Goal: Information Seeking & Learning: Learn about a topic

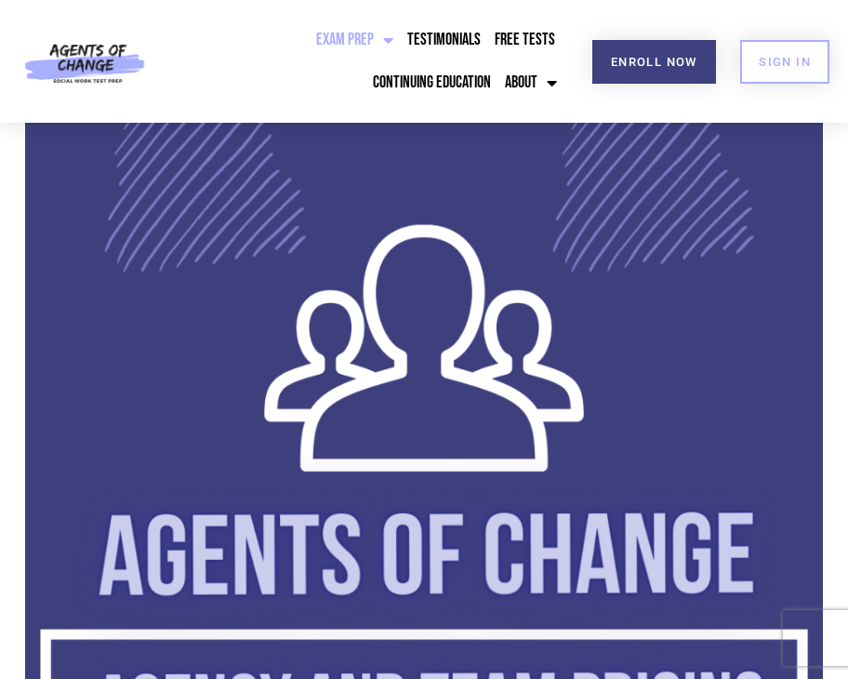
scroll to position [4662, 0]
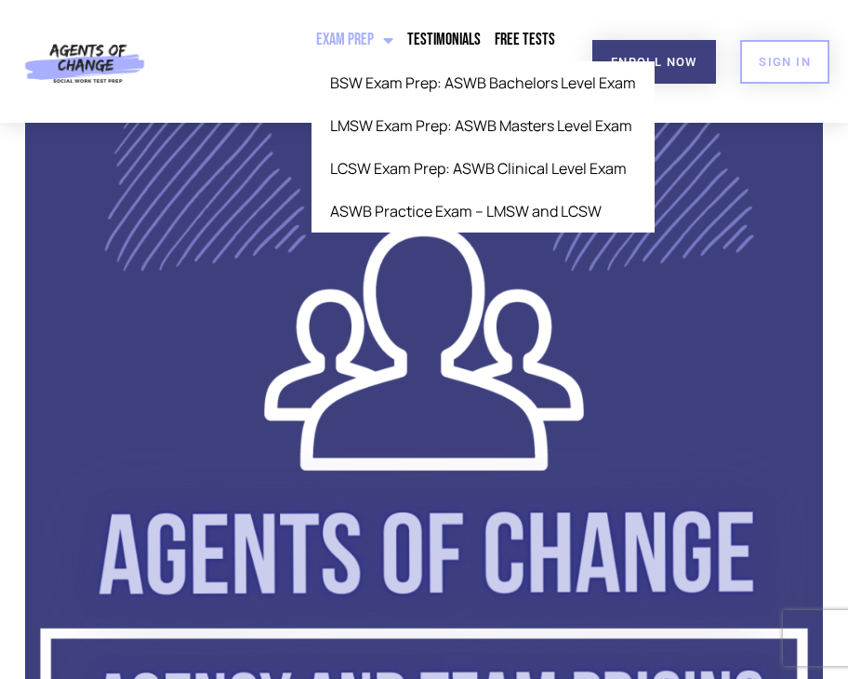
click at [374, 38] on span "Menu" at bounding box center [384, 39] width 20 height 35
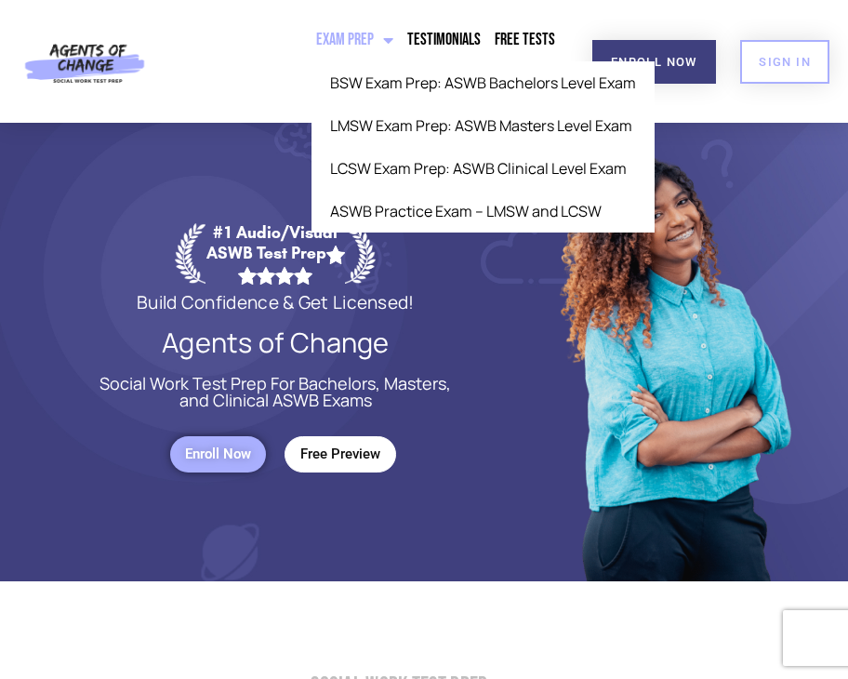
click at [311, 35] on link "Exam Prep" at bounding box center [354, 40] width 86 height 43
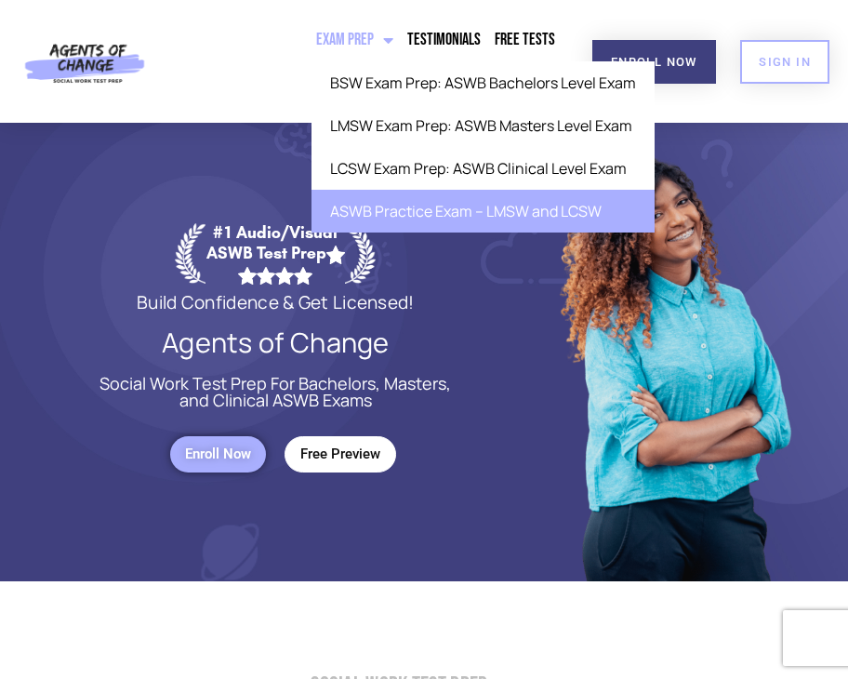
click at [388, 211] on link "ASWB Practice Exam – LMSW and LCSW" at bounding box center [482, 211] width 343 height 43
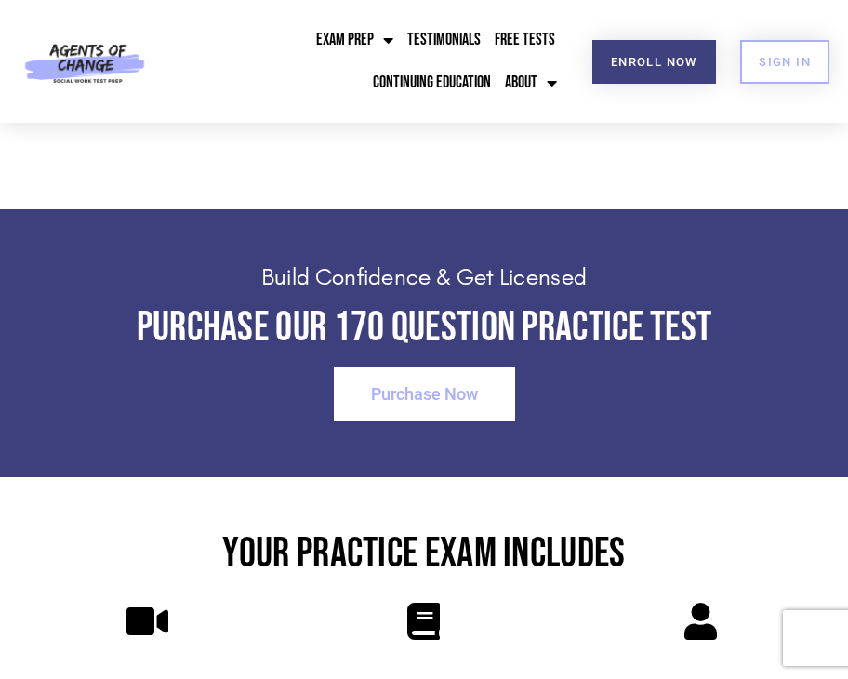
scroll to position [2346, 0]
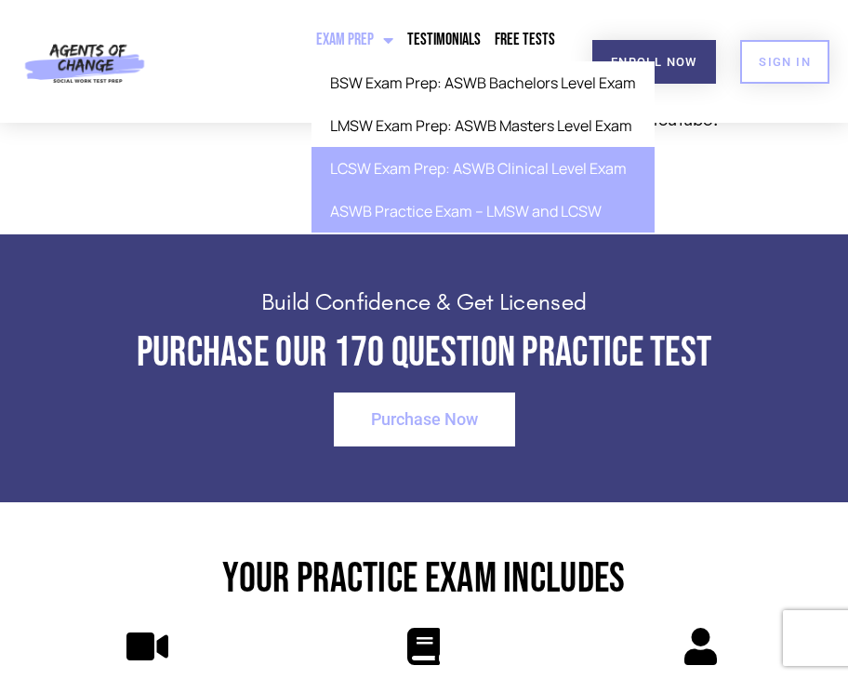
click at [311, 164] on link "LCSW Exam Prep: ASWB Clinical Level Exam" at bounding box center [482, 168] width 343 height 43
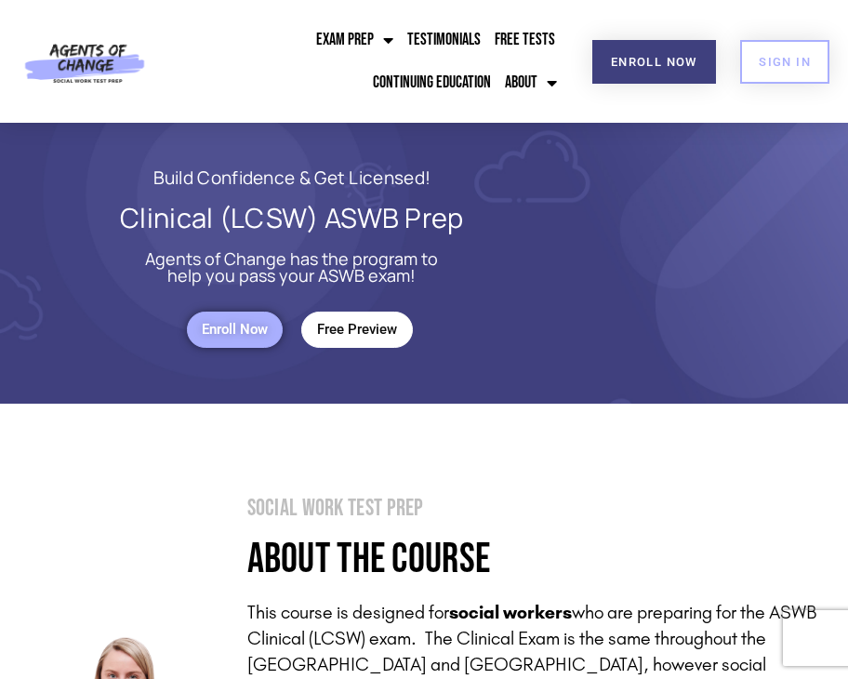
click at [235, 332] on span "Enroll Now" at bounding box center [235, 330] width 66 height 16
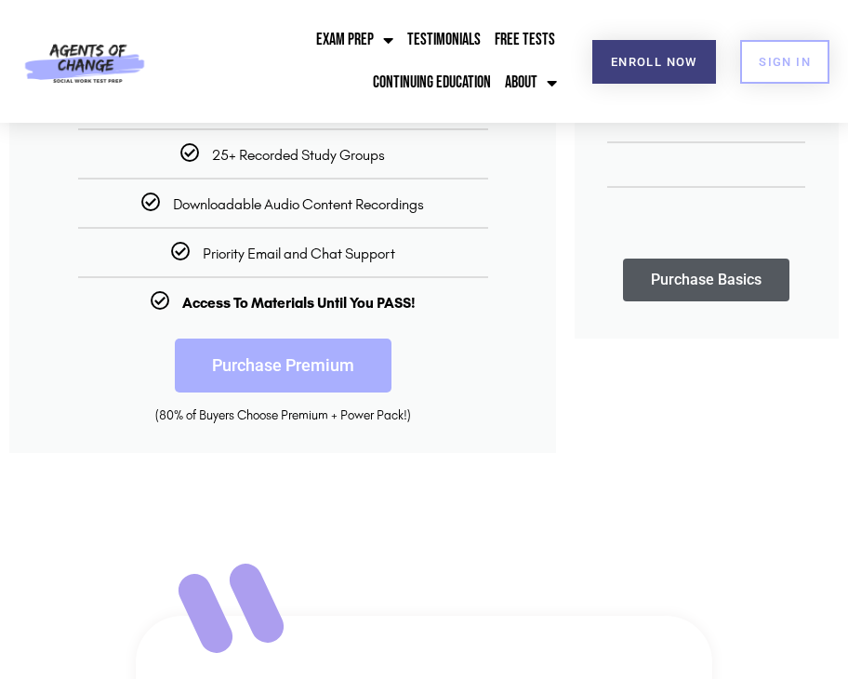
scroll to position [459, 0]
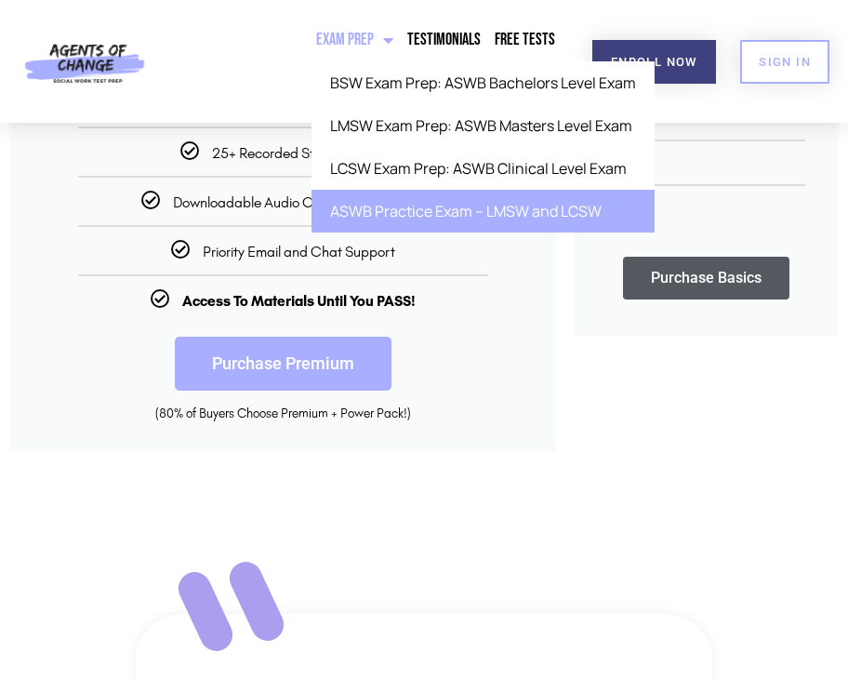
click at [311, 201] on link "ASWB Practice Exam – LMSW and LCSW" at bounding box center [482, 211] width 343 height 43
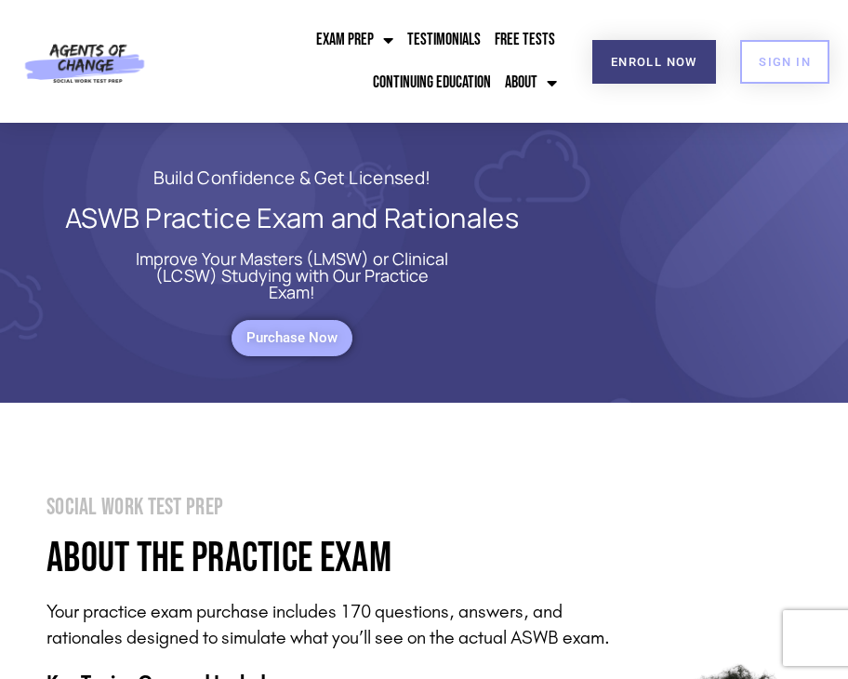
click at [284, 330] on span "Purchase Now" at bounding box center [291, 338] width 91 height 16
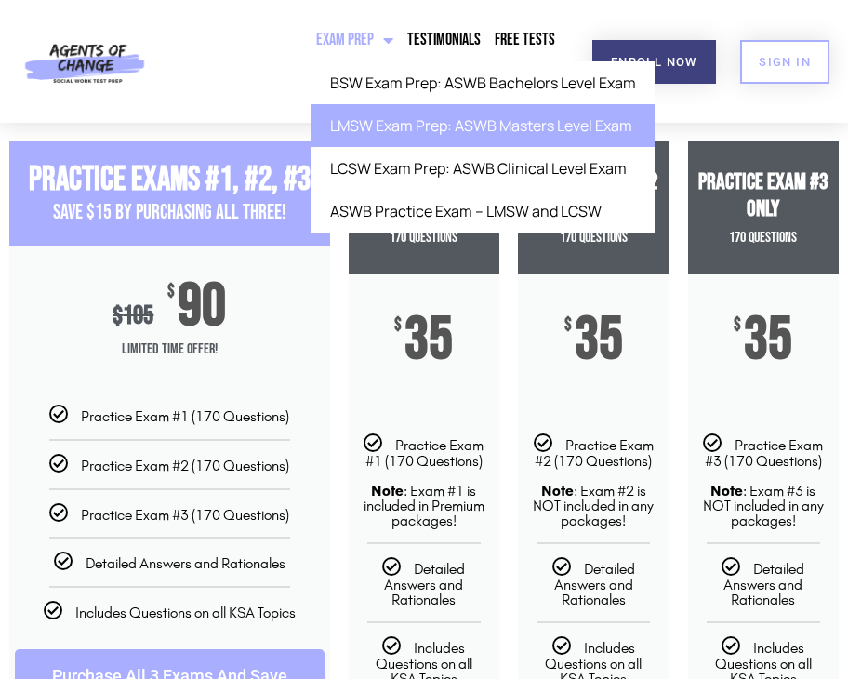
click at [311, 116] on link "LMSW Exam Prep: ASWB Masters Level Exam" at bounding box center [482, 125] width 343 height 43
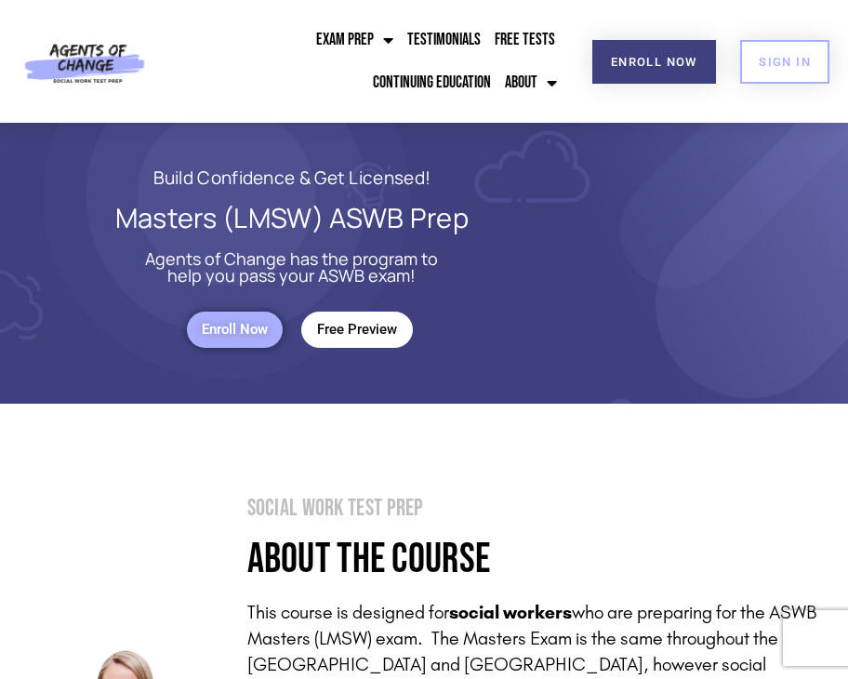
click at [243, 354] on div "Enroll Now" at bounding box center [168, 329] width 245 height 55
click at [243, 337] on link "Enroll Now" at bounding box center [235, 329] width 96 height 36
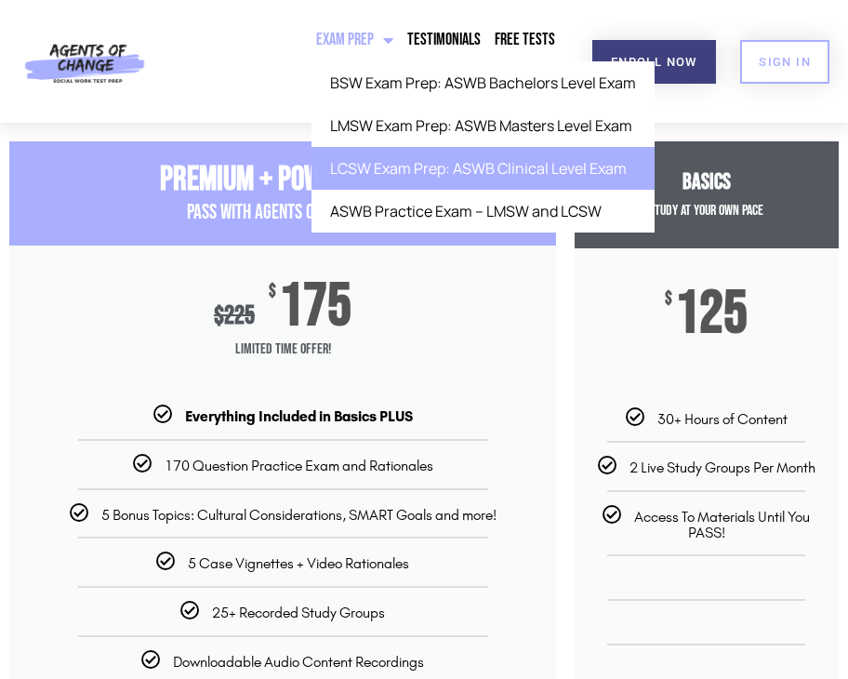
click at [311, 176] on link "LCSW Exam Prep: ASWB Clinical Level Exam" at bounding box center [482, 168] width 343 height 43
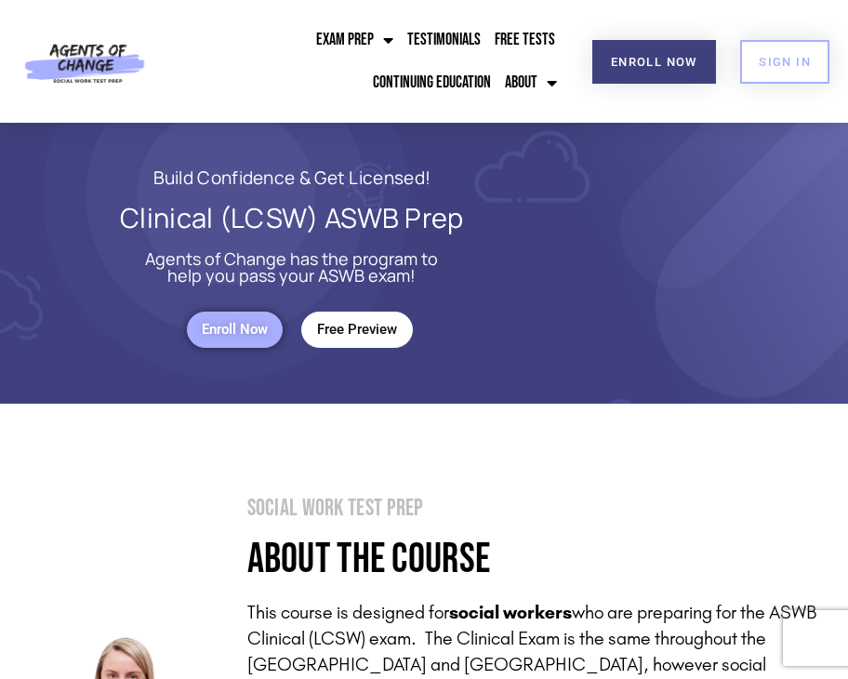
click at [243, 343] on link "Enroll Now" at bounding box center [235, 329] width 96 height 36
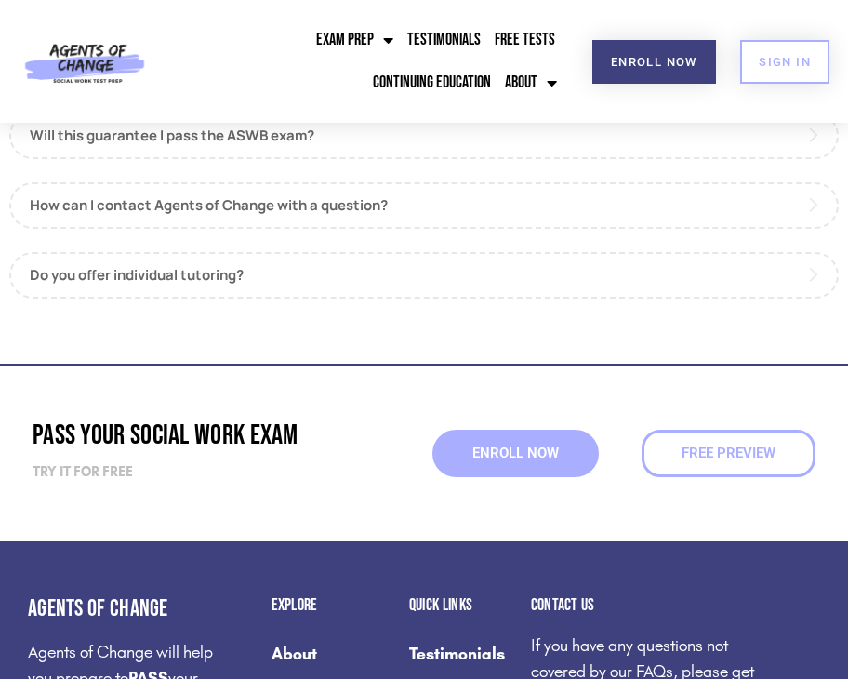
scroll to position [1936, 0]
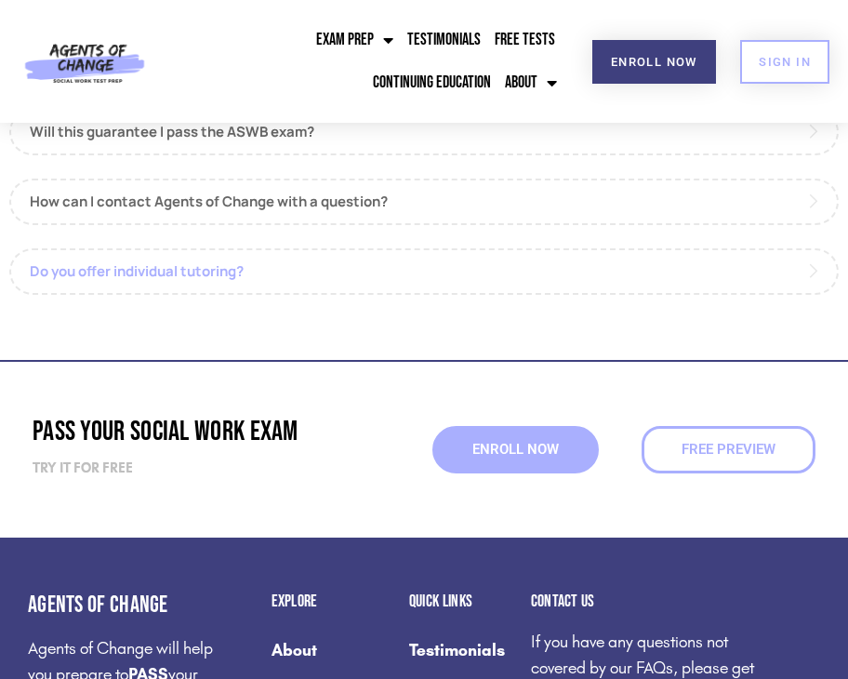
click at [815, 269] on link "Do you offer individual tutoring?" at bounding box center [423, 271] width 829 height 46
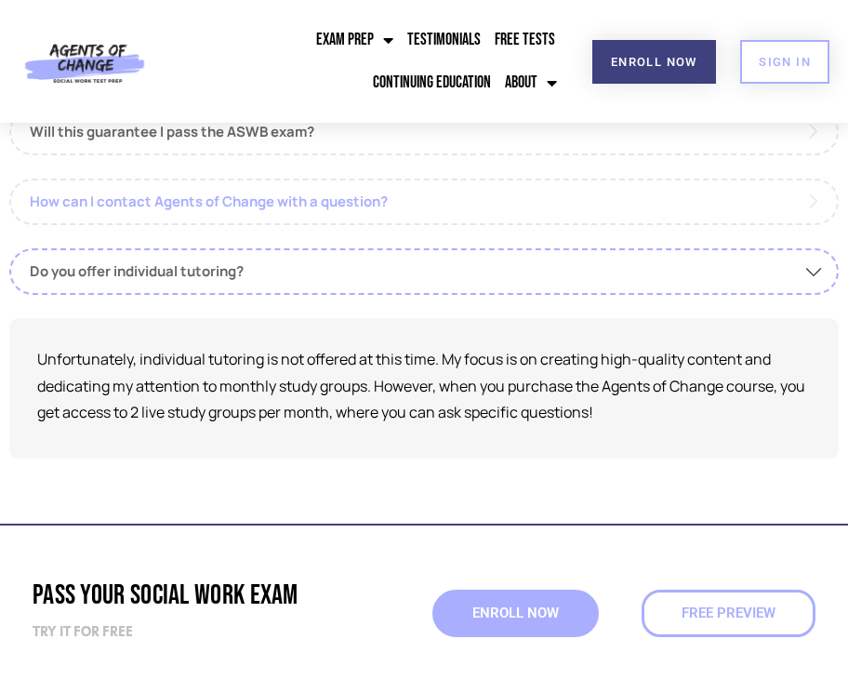
click at [807, 193] on link "How can I contact Agents of Change with a question?" at bounding box center [423, 201] width 829 height 46
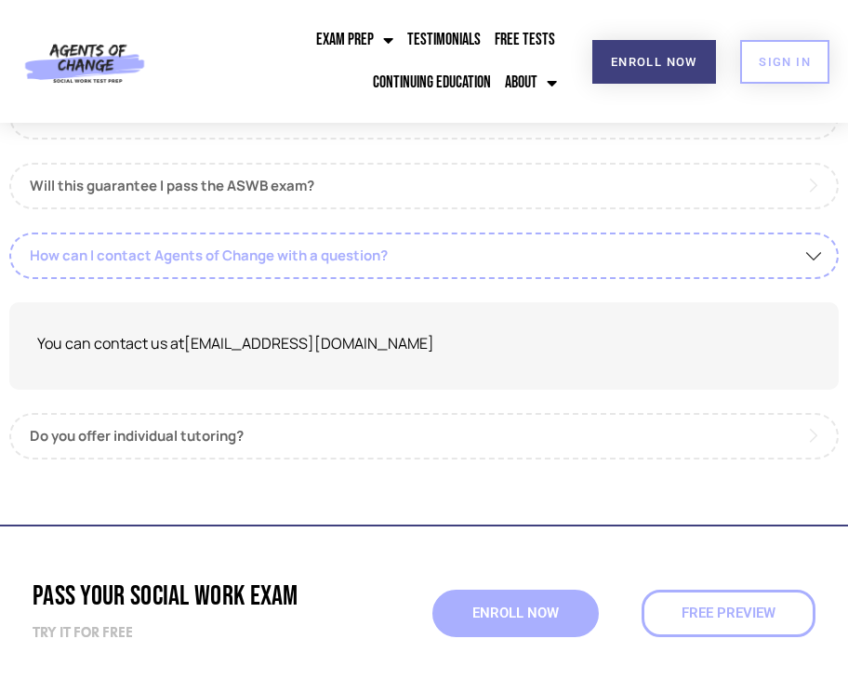
scroll to position [1866, 0]
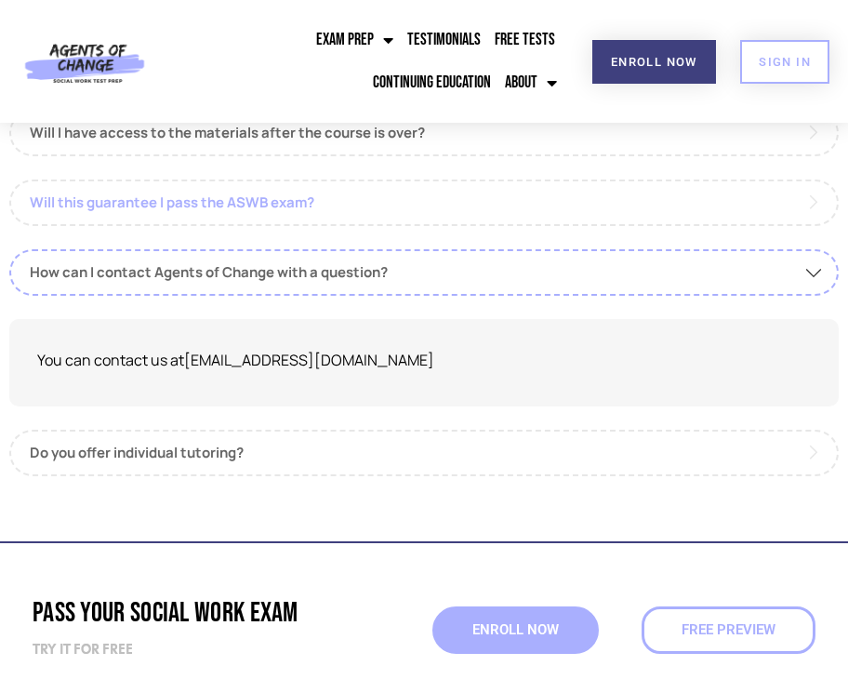
click at [810, 206] on link "Will this guarantee I pass the ASWB exam?" at bounding box center [423, 202] width 829 height 46
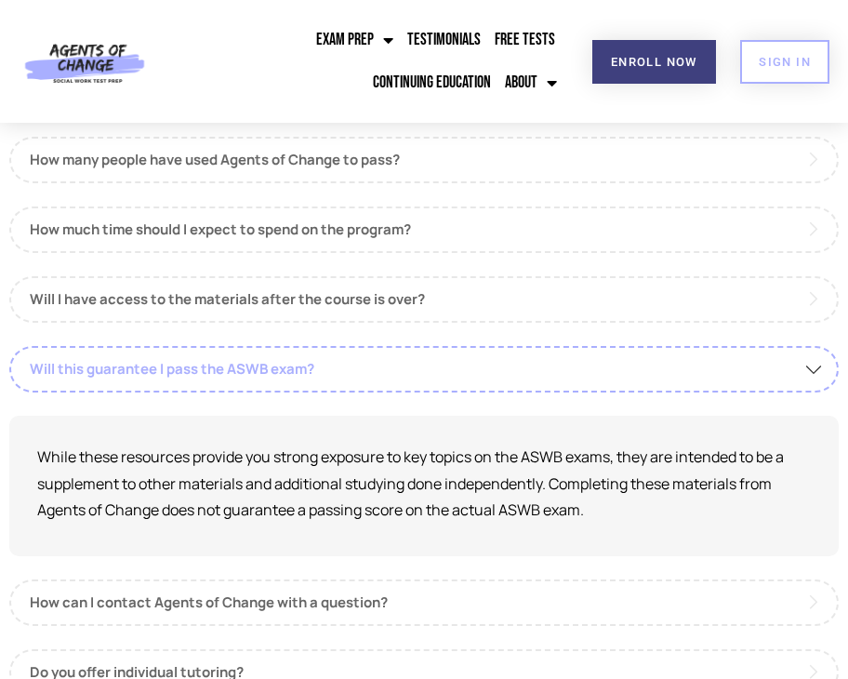
scroll to position [1672, 0]
